Goal: Information Seeking & Learning: Learn about a topic

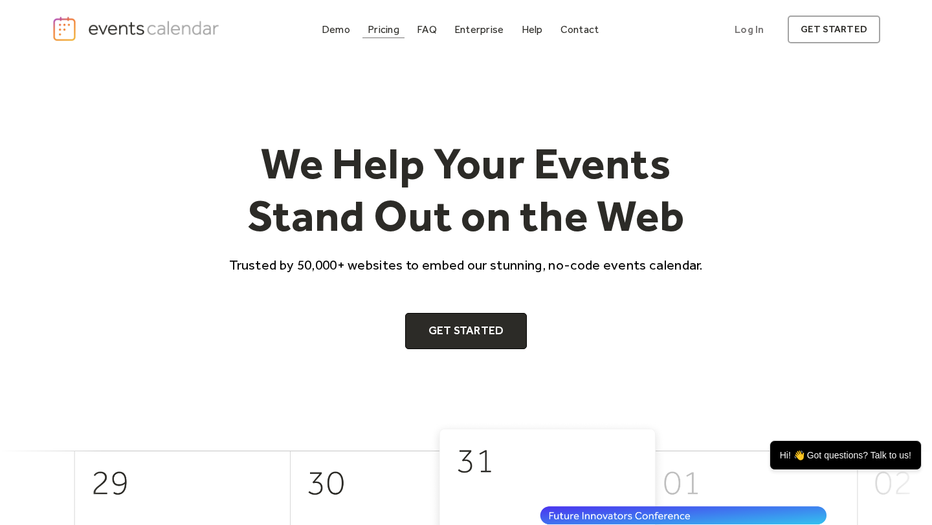
click at [383, 32] on div "Pricing" at bounding box center [384, 29] width 32 height 7
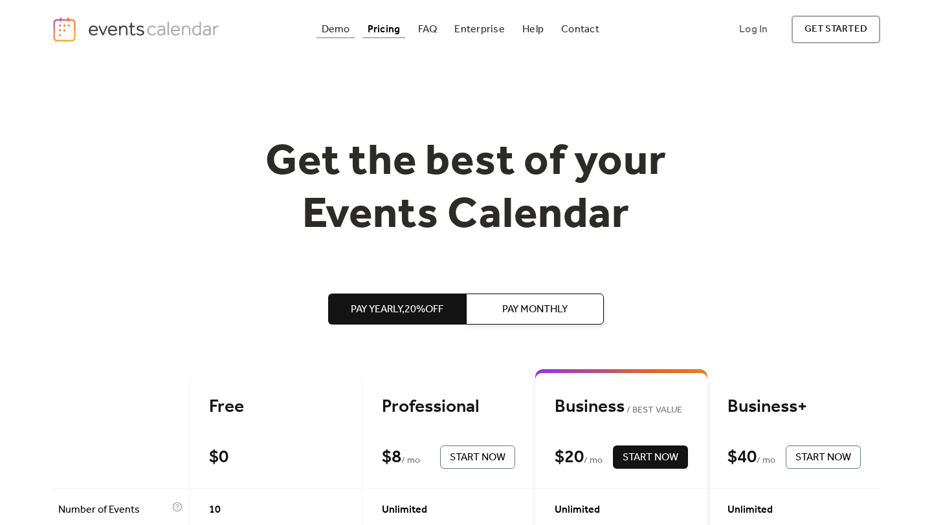
click at [340, 32] on div "Demo" at bounding box center [336, 29] width 28 height 7
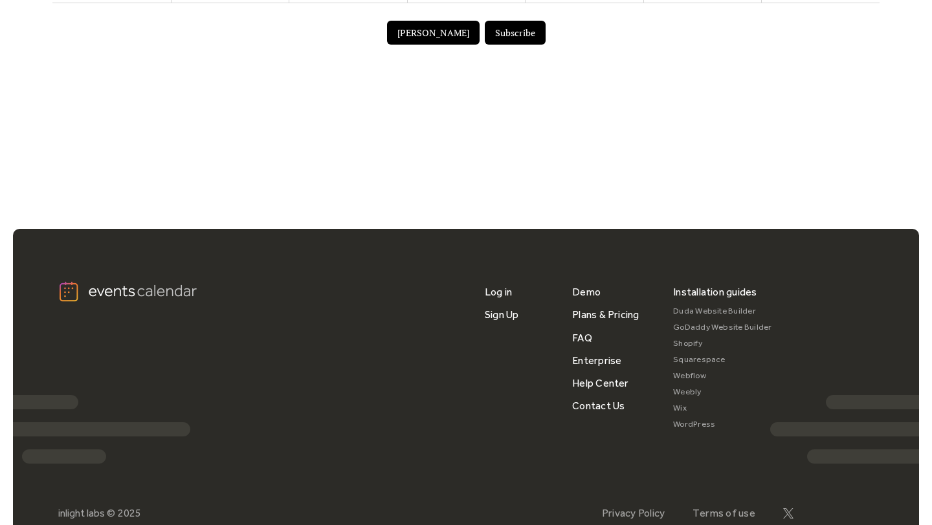
scroll to position [1023, 0]
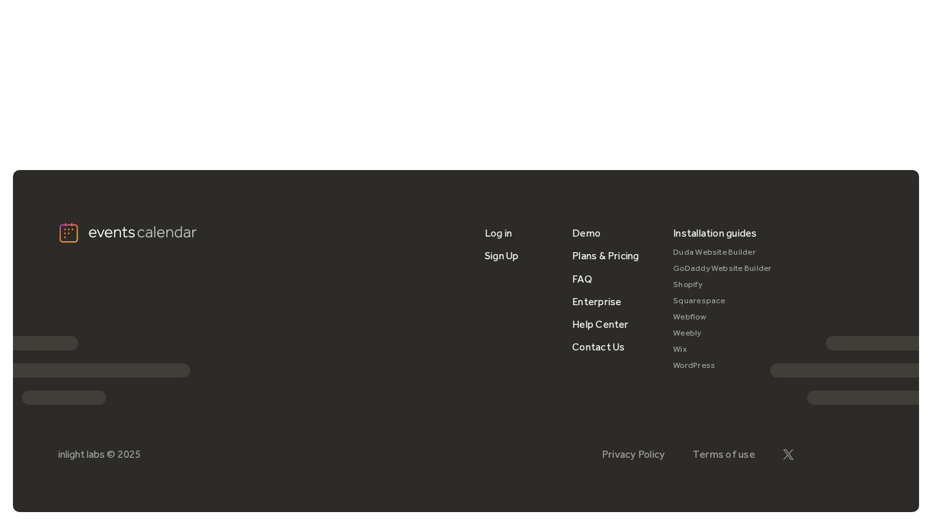
click at [692, 288] on link "Shopify" at bounding box center [722, 285] width 99 height 16
